Goal: Transaction & Acquisition: Purchase product/service

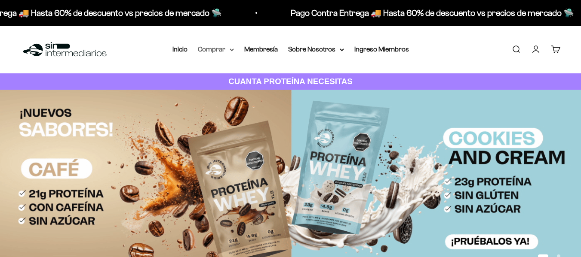
click at [229, 50] on icon at bounding box center [231, 50] width 4 height 3
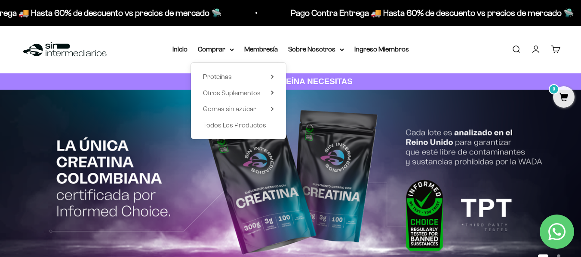
click at [444, 55] on div "Menú [GEOGRAPHIC_DATA] Inicio Comprar Proteínas Ver Todos Whey Iso Vegan Pancak…" at bounding box center [290, 50] width 581 height 48
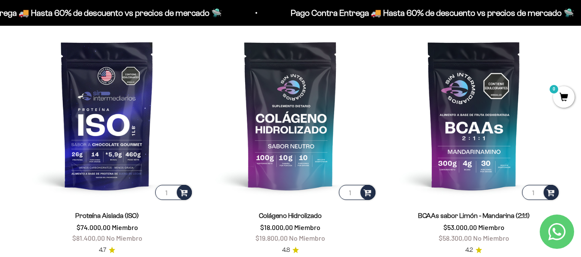
scroll to position [550, 0]
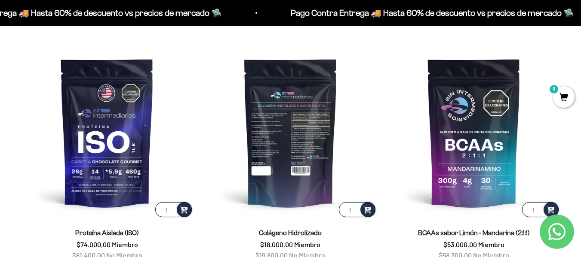
click at [286, 123] on img at bounding box center [290, 132] width 173 height 173
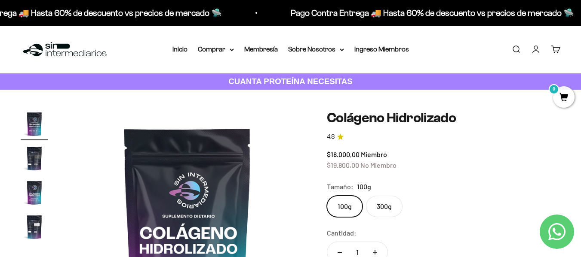
click at [382, 205] on label "300g" at bounding box center [384, 206] width 37 height 21
click at [327, 196] on input "300g" at bounding box center [326, 196] width 0 height 0
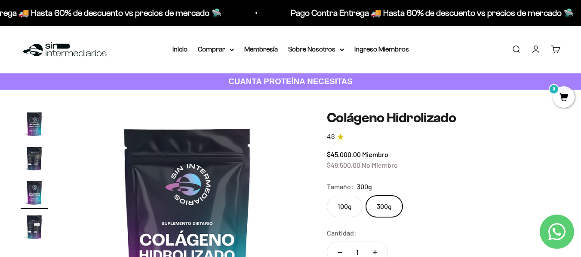
click input "100g" at bounding box center [326, 196] width 0 height 0
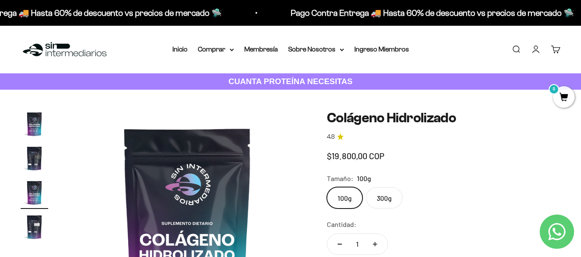
click input "300g" at bounding box center [326, 187] width 0 height 0
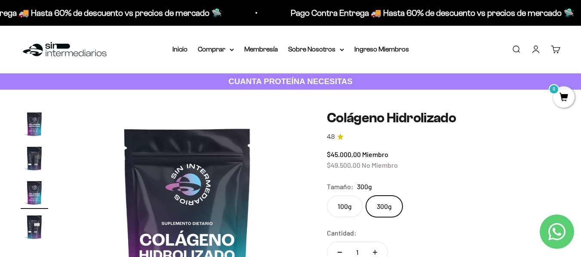
click at [557, 171] on safe-sticky "Colágeno Hidrolizado 4.8 $45.000,00 Miembro $49.500,00 No Miembro Calidad de lí…" at bounding box center [443, 253] width 233 height 286
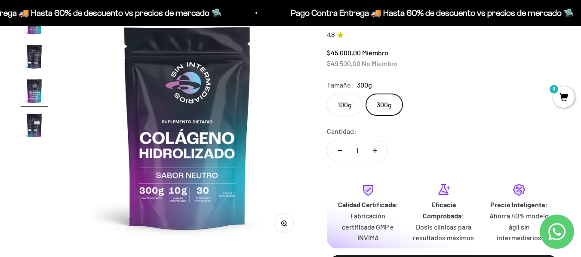
scroll to position [103, 0]
